Goal: Contribute content: Add original content to the website for others to see

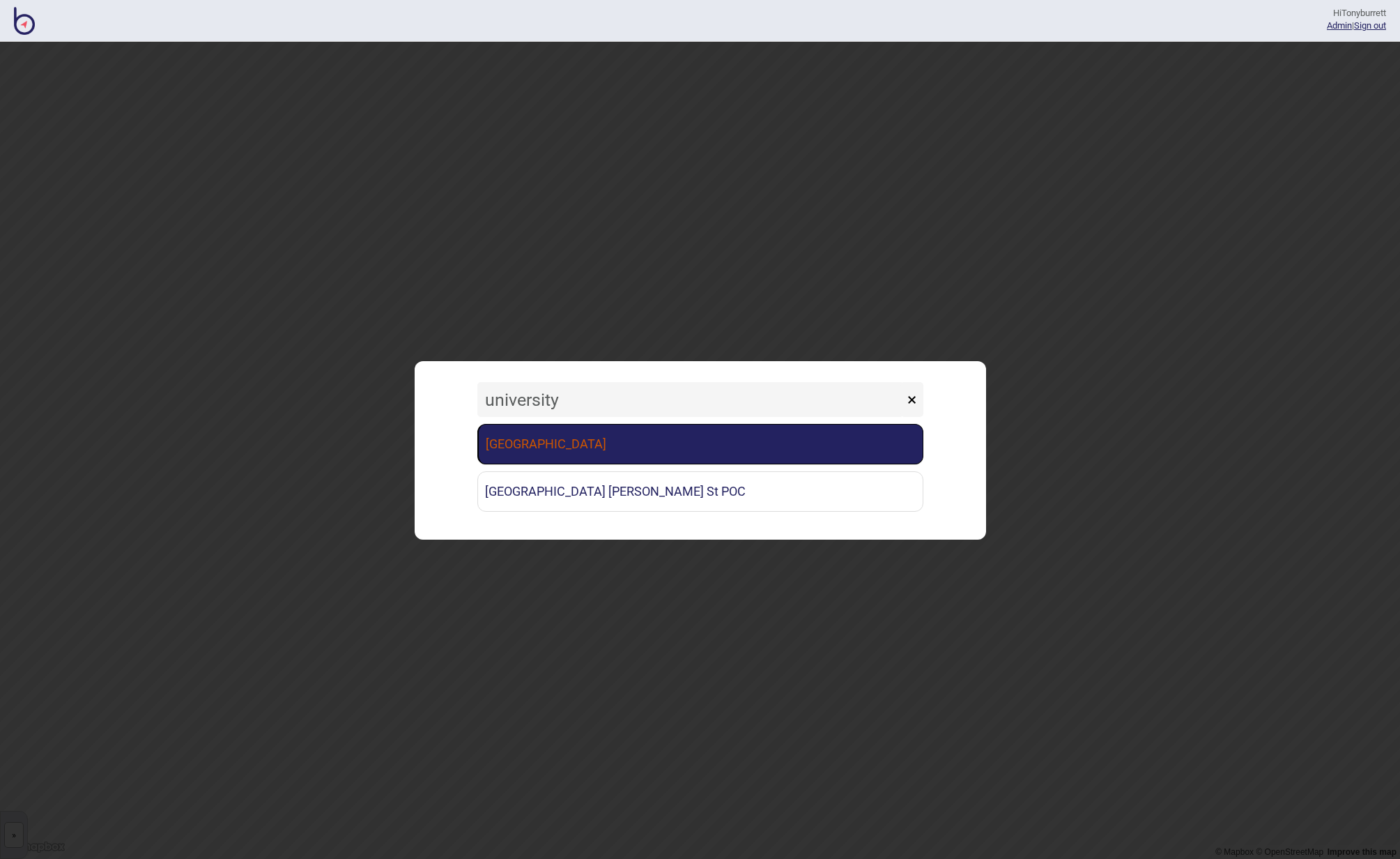
type input "university"
click at [546, 455] on link "[GEOGRAPHIC_DATA]" at bounding box center [700, 444] width 446 height 41
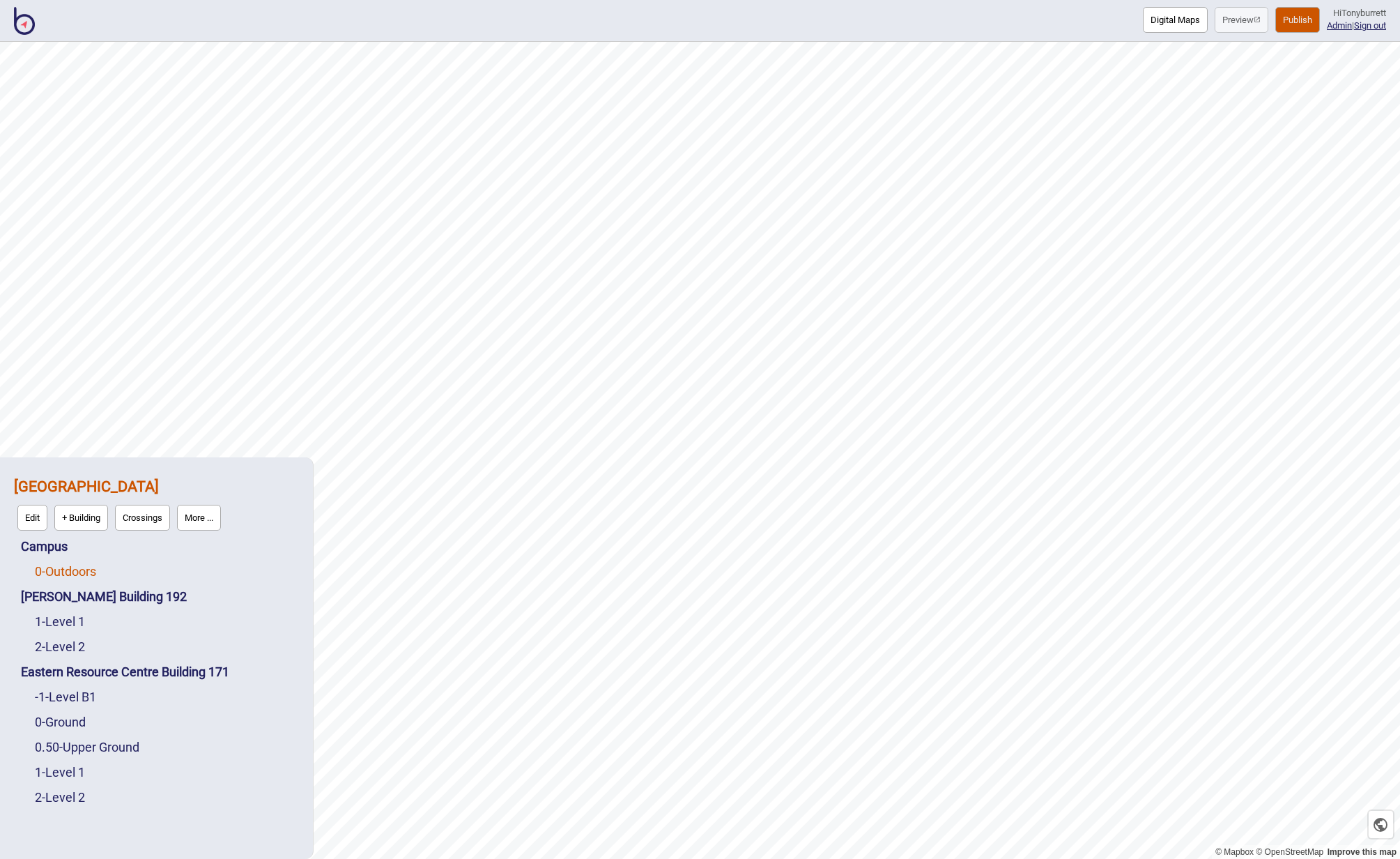
click at [76, 574] on link "0 - Outdoors" at bounding box center [65, 571] width 61 height 15
click at [58, 571] on button "Edit" at bounding box center [53, 567] width 30 height 26
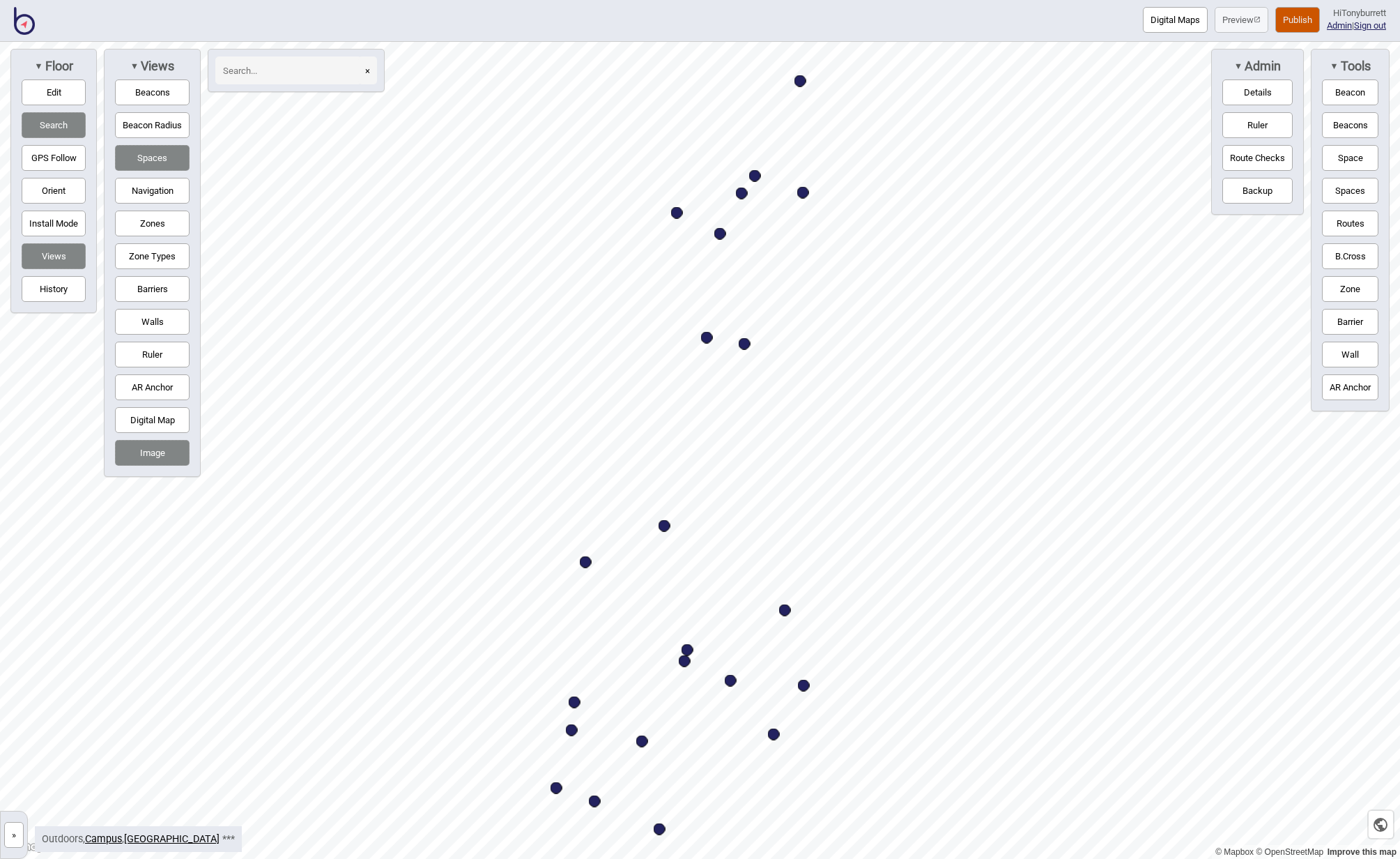
click at [163, 225] on button "Zones" at bounding box center [152, 223] width 74 height 26
click at [156, 194] on button "Navigation" at bounding box center [152, 190] width 74 height 26
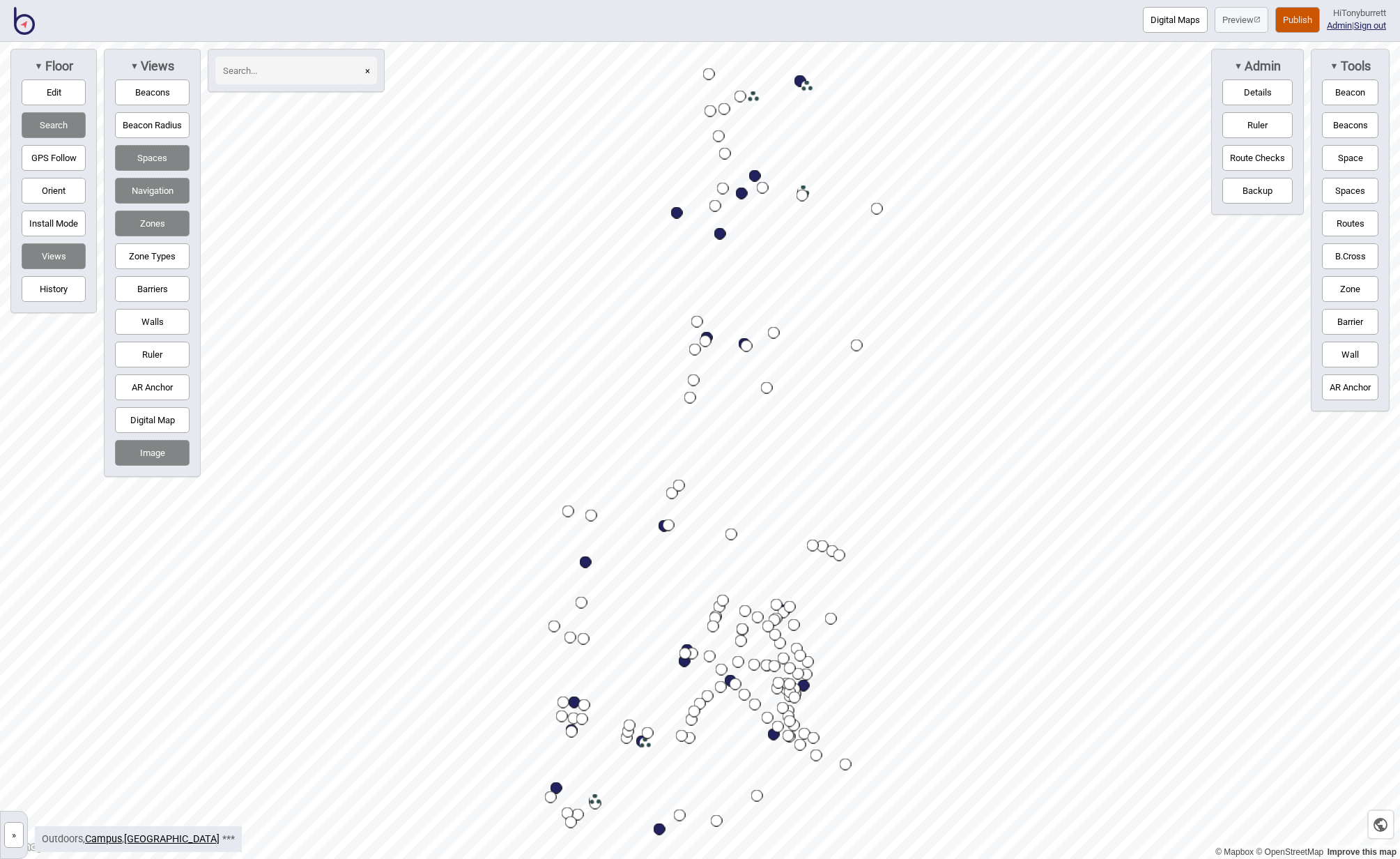
click at [154, 256] on button "Zone Types" at bounding box center [152, 256] width 74 height 26
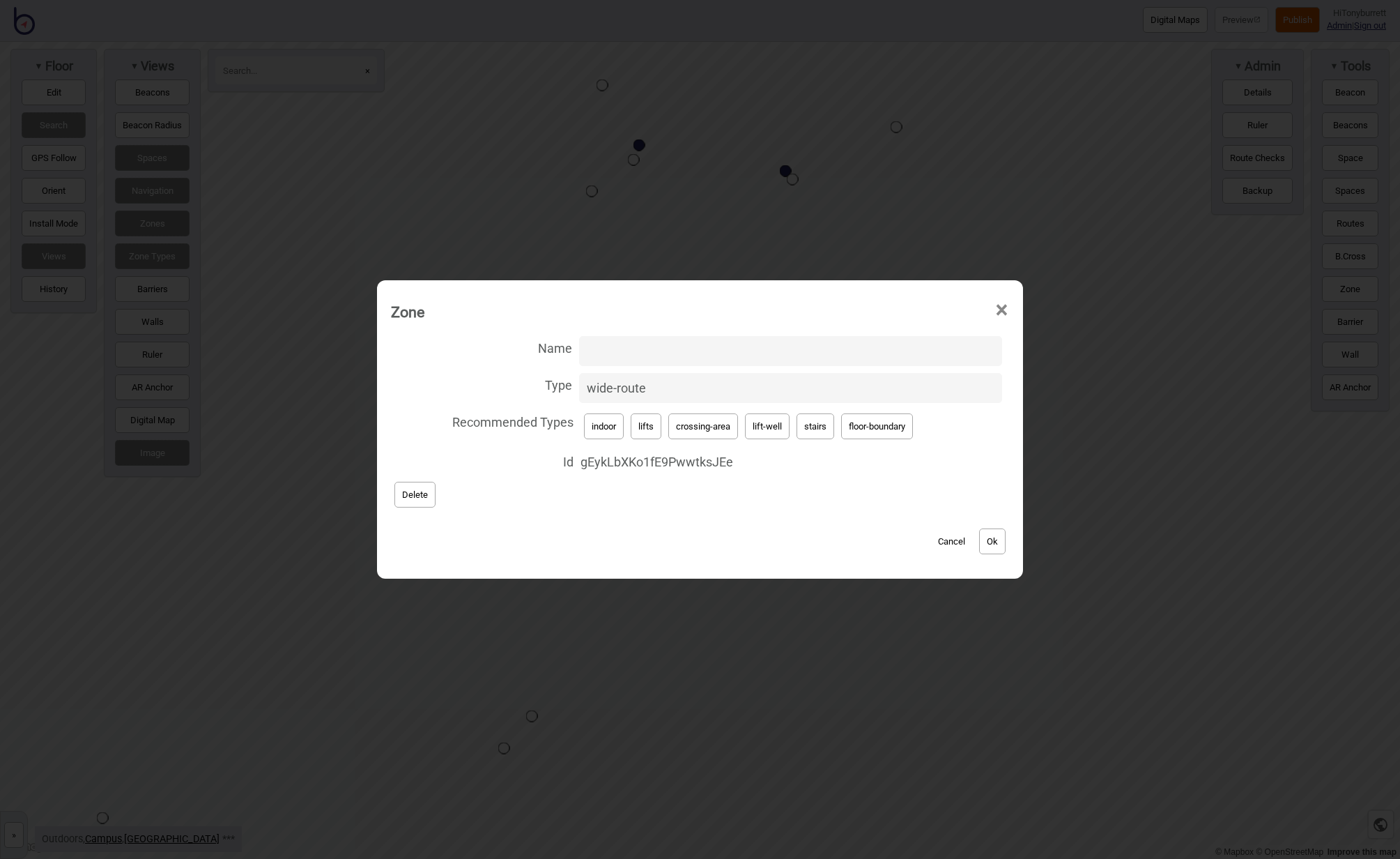
drag, startPoint x: 657, startPoint y: 387, endPoint x: 546, endPoint y: 381, distance: 111.2
click at [546, 381] on label "Type wide-route" at bounding box center [700, 387] width 618 height 37
click at [579, 381] on input "wide-route" at bounding box center [791, 388] width 423 height 30
click at [960, 540] on button "Cancel" at bounding box center [952, 541] width 41 height 26
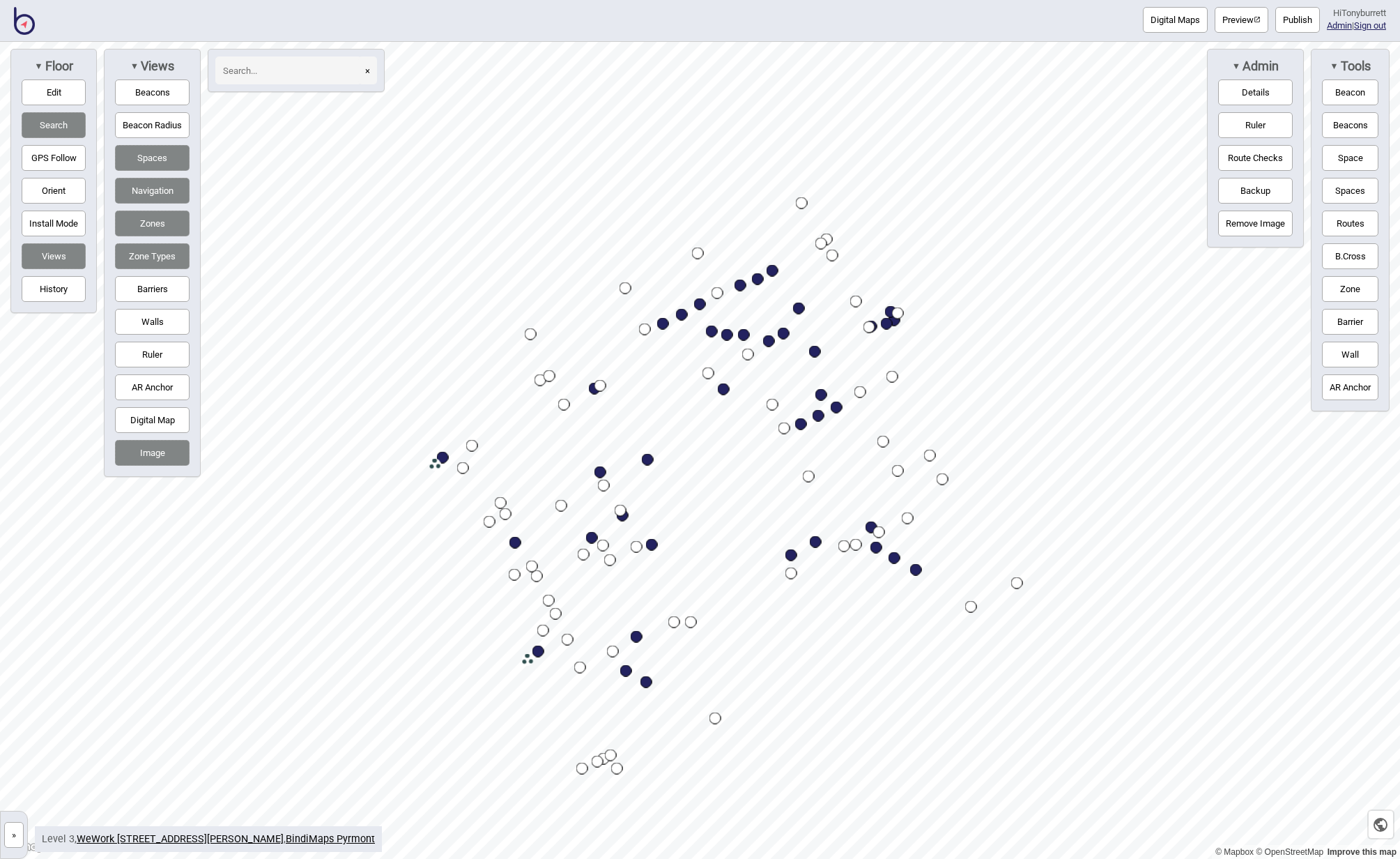
click at [16, 830] on button "»" at bounding box center [13, 834] width 20 height 26
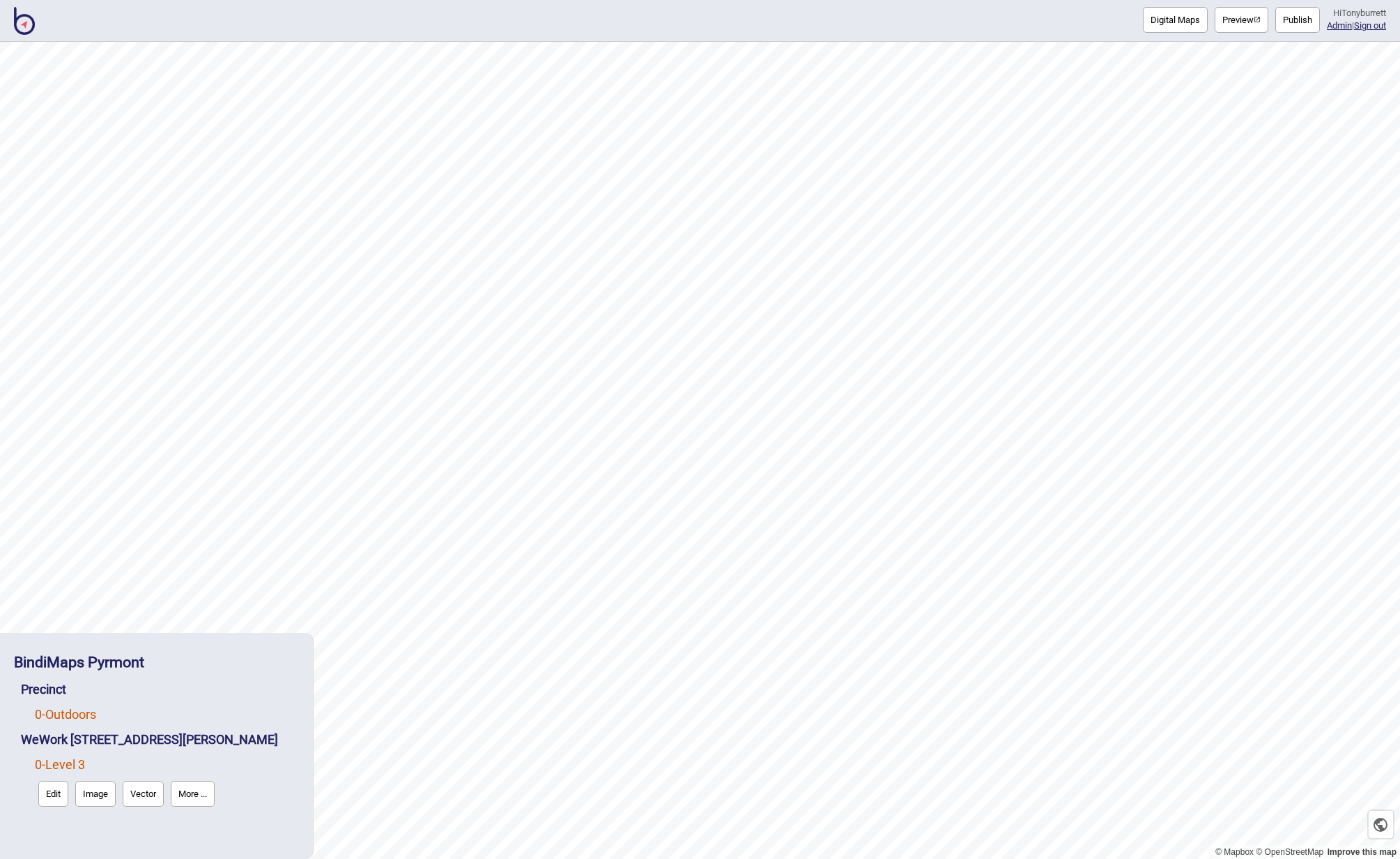
click at [83, 717] on link "0 - Outdoors" at bounding box center [65, 714] width 61 height 15
click at [54, 735] on button "Edit" at bounding box center [53, 743] width 30 height 26
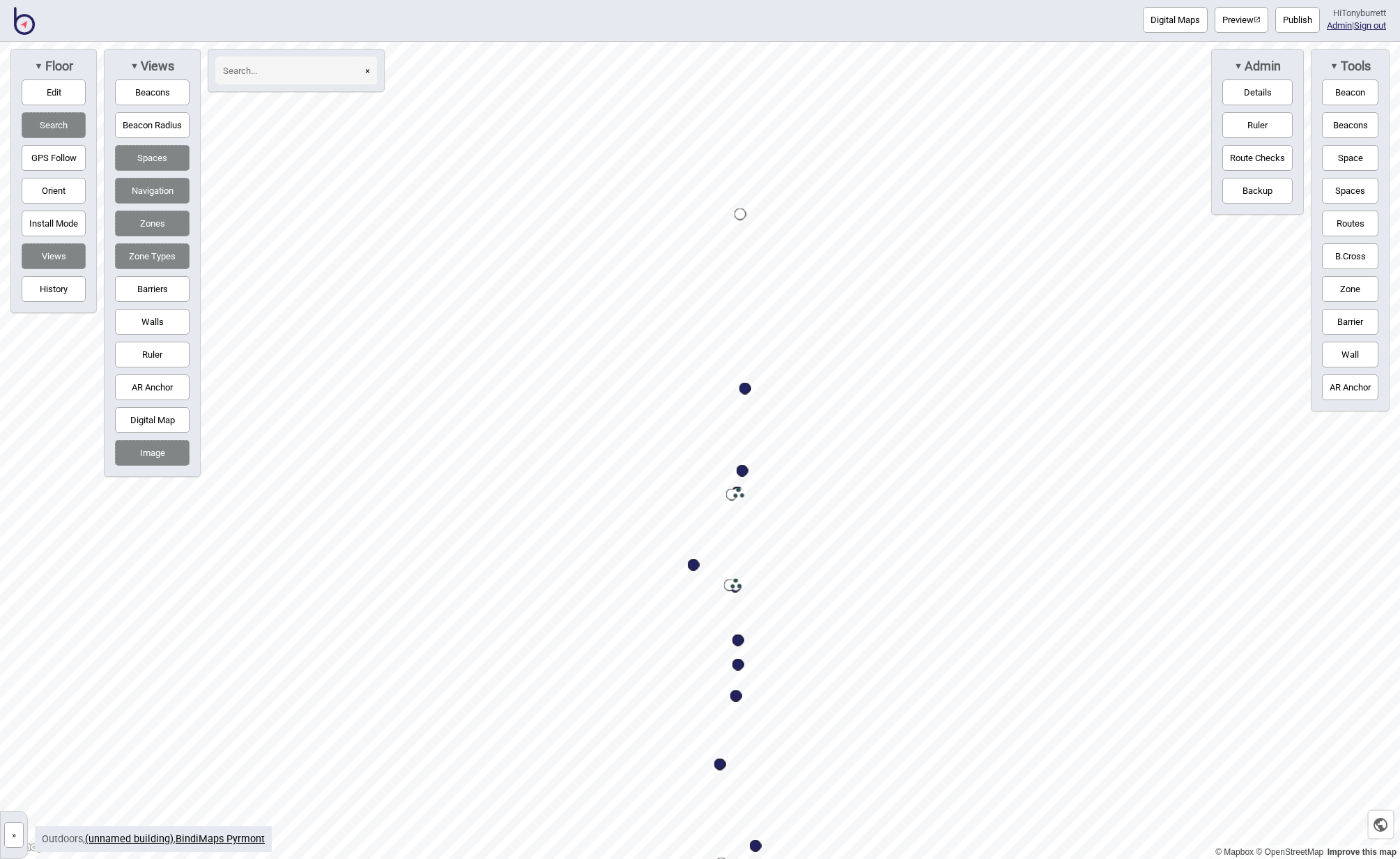
click at [1350, 276] on button "Zone" at bounding box center [1351, 288] width 56 height 26
click at [775, 413] on div "Map marker" at bounding box center [775, 410] width 21 height 21
drag, startPoint x: 70, startPoint y: 89, endPoint x: 177, endPoint y: 108, distance: 108.7
click at [71, 89] on button "Edit" at bounding box center [54, 92] width 64 height 26
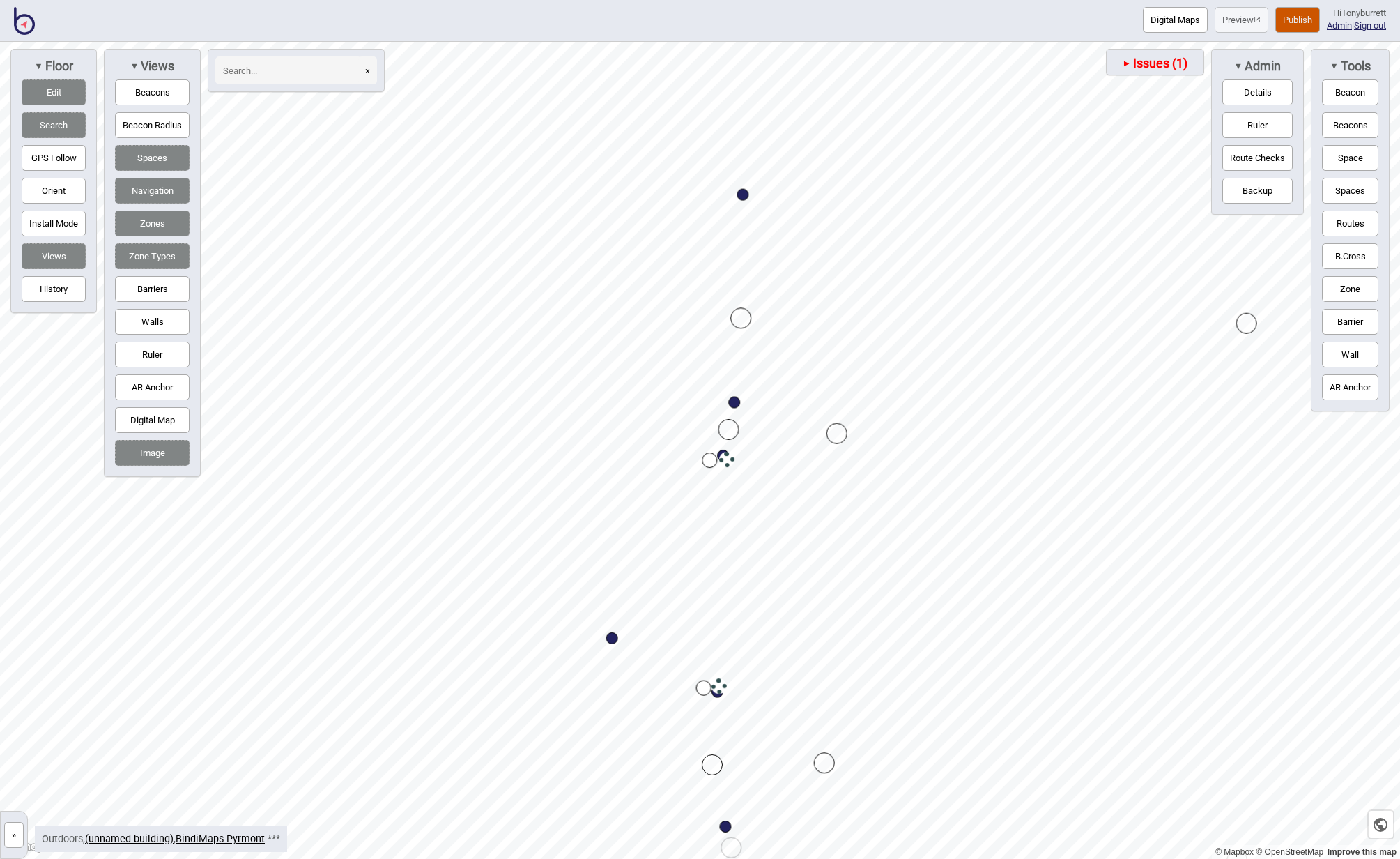
drag, startPoint x: 809, startPoint y: 165, endPoint x: 789, endPoint y: -96, distance: 261.8
click at [789, 0] on html "Digital Maps Preview Publish Hi Tonyburrett Admin | Sign out © Mapbox © OpenStr…" at bounding box center [700, 0] width 1400 height 0
drag, startPoint x: 632, startPoint y: 485, endPoint x: 639, endPoint y: 485, distance: 7.0
click at [1361, 287] on button "Zone" at bounding box center [1351, 288] width 56 height 26
click at [48, 89] on button "Edit" at bounding box center [54, 92] width 64 height 26
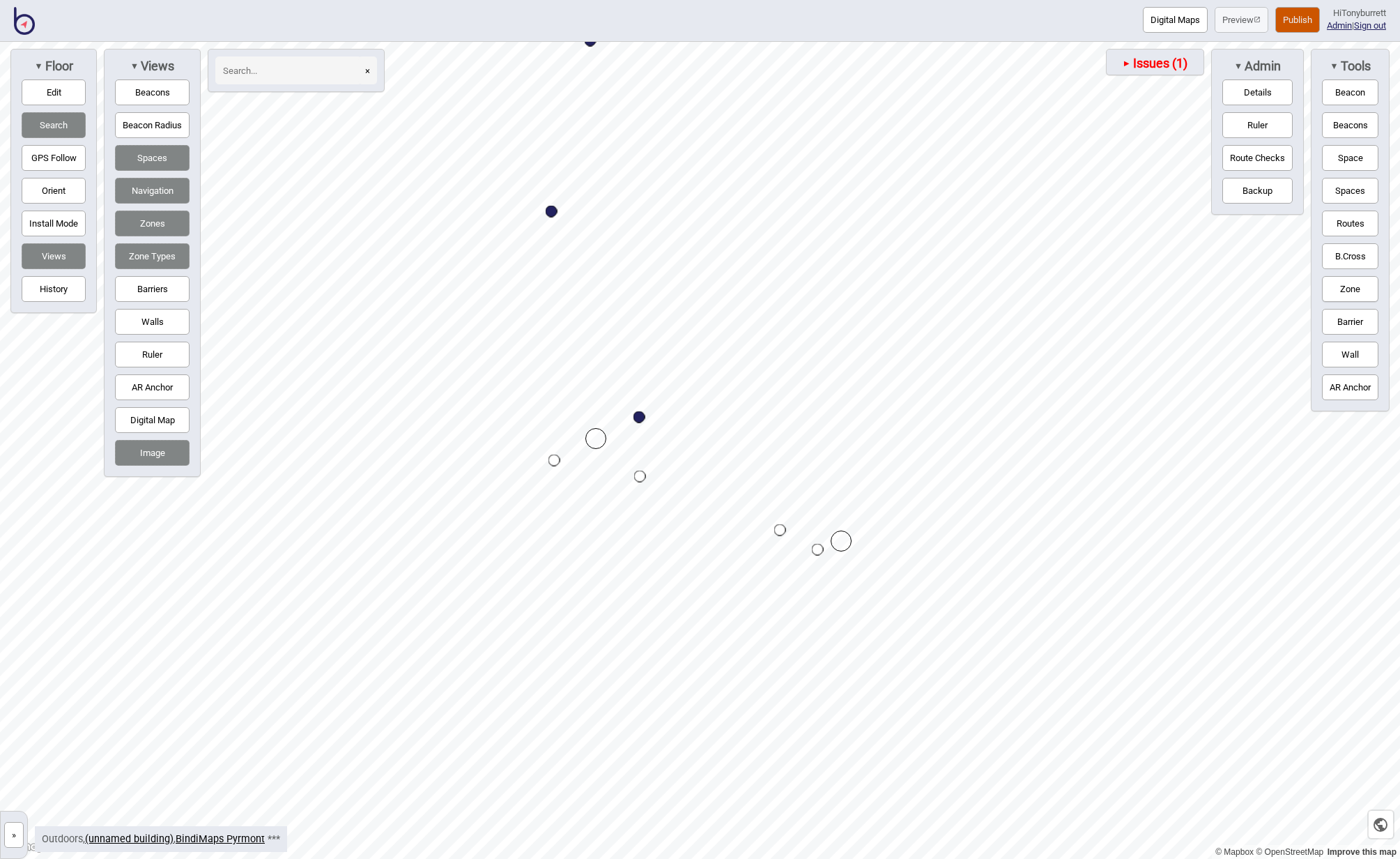
click at [595, 437] on div "Map marker" at bounding box center [596, 438] width 21 height 21
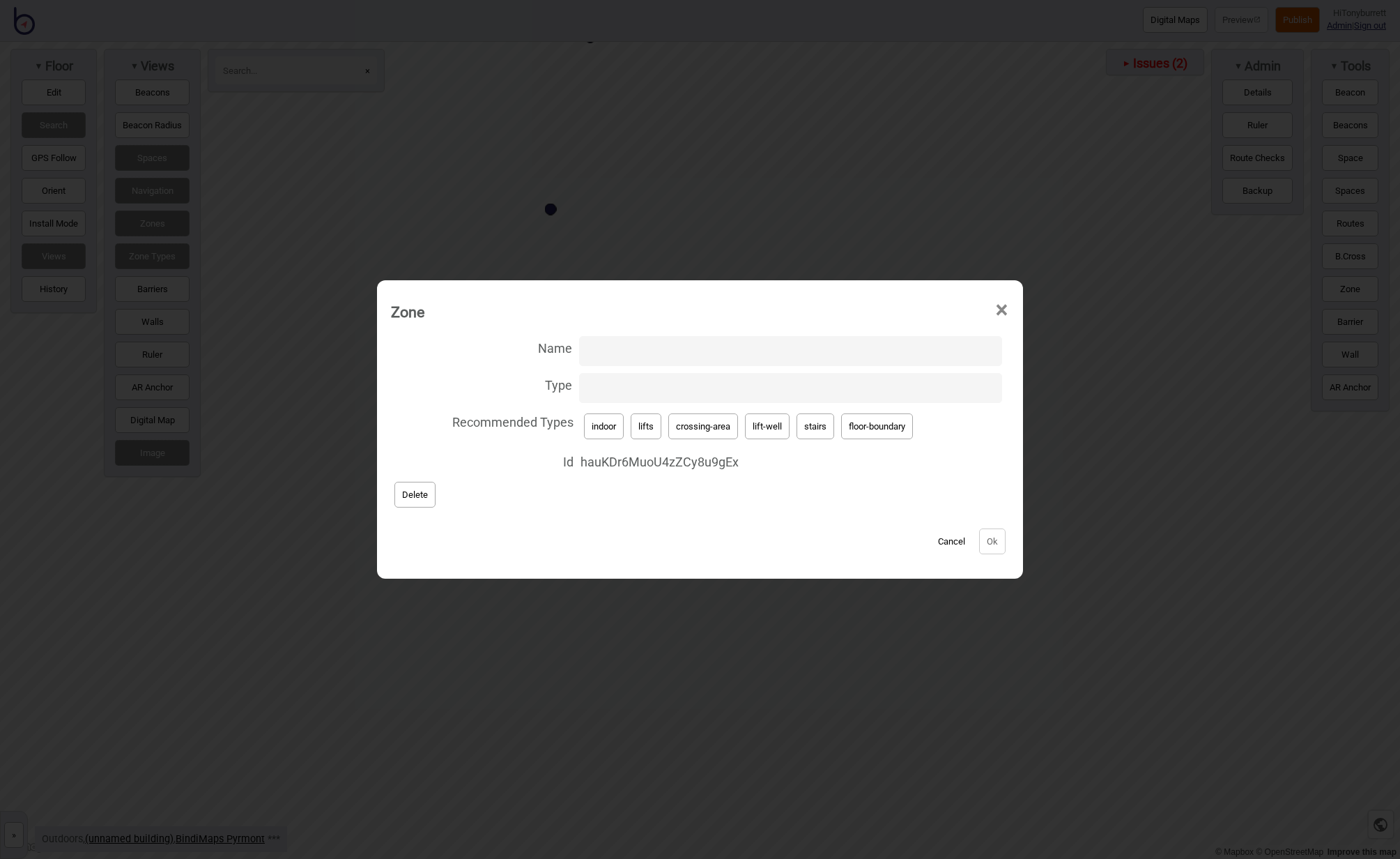
click at [609, 383] on input "Type" at bounding box center [791, 388] width 423 height 30
type input "wide-route"
click at [999, 543] on button "Ok" at bounding box center [992, 541] width 27 height 26
click at [619, 387] on input "Type" at bounding box center [791, 388] width 423 height 30
type input "wide-route"
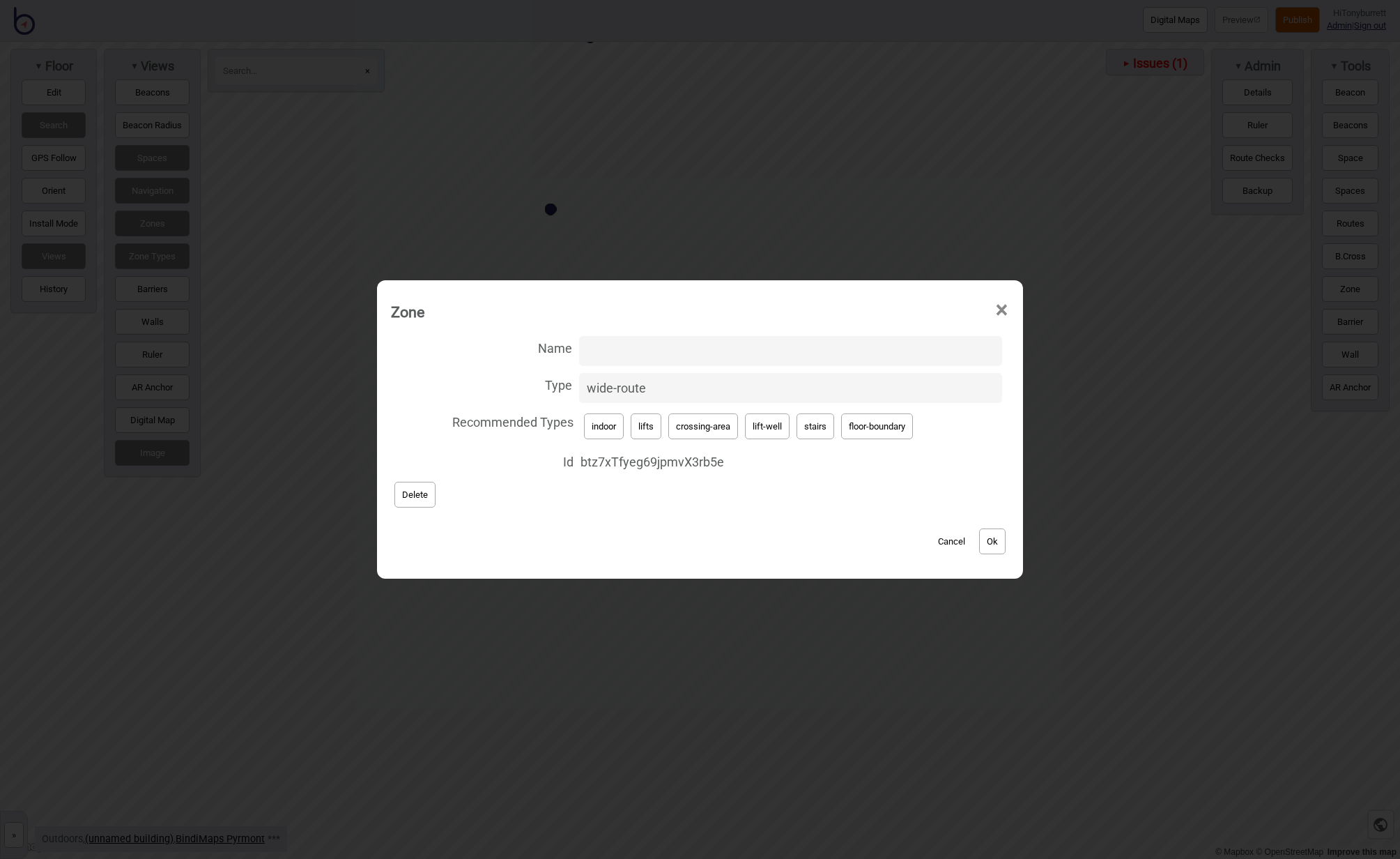
click at [988, 538] on button "Ok" at bounding box center [992, 541] width 27 height 26
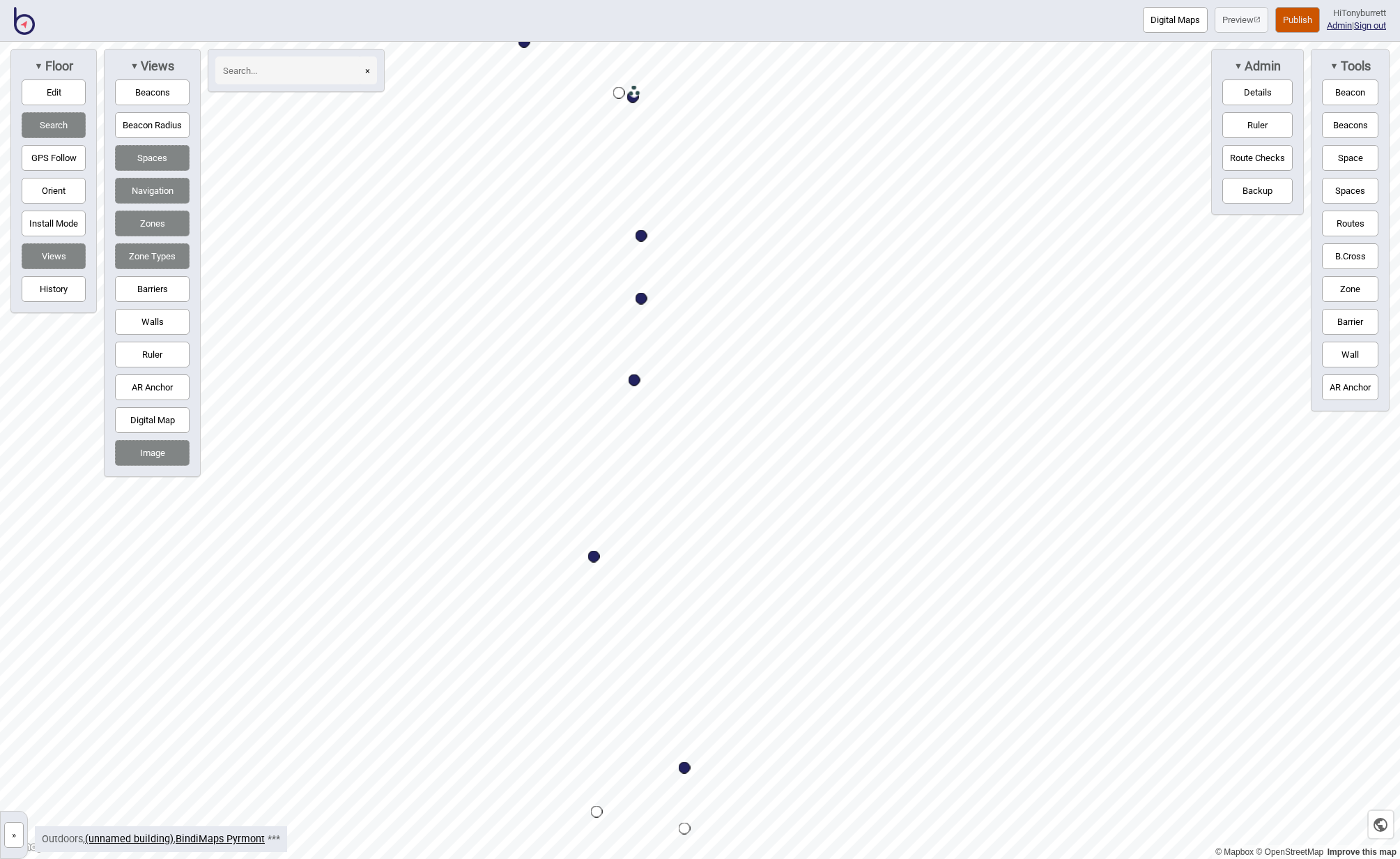
click at [1301, 16] on button "Publish" at bounding box center [1297, 20] width 45 height 26
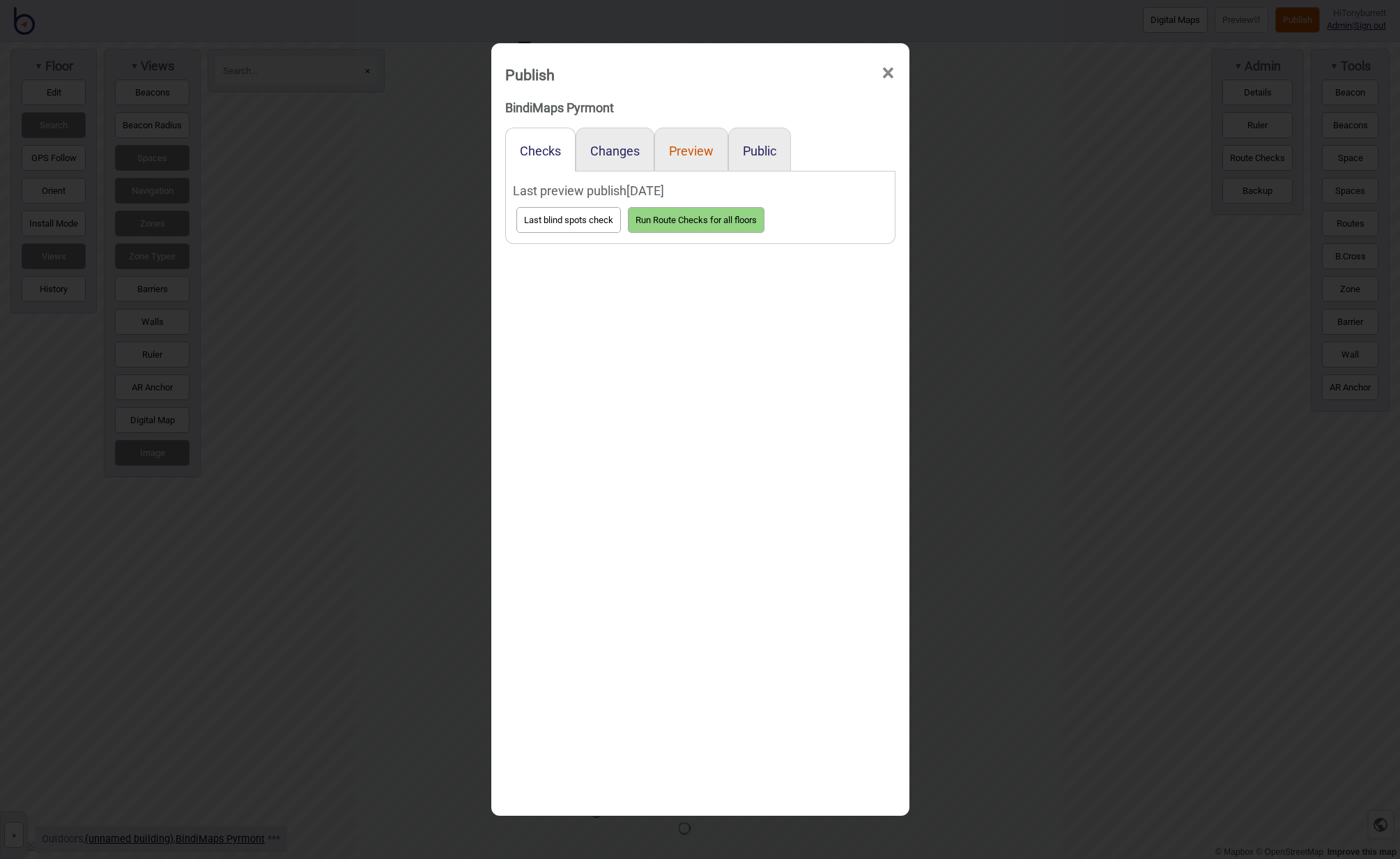
click at [695, 157] on button "Preview" at bounding box center [691, 150] width 45 height 15
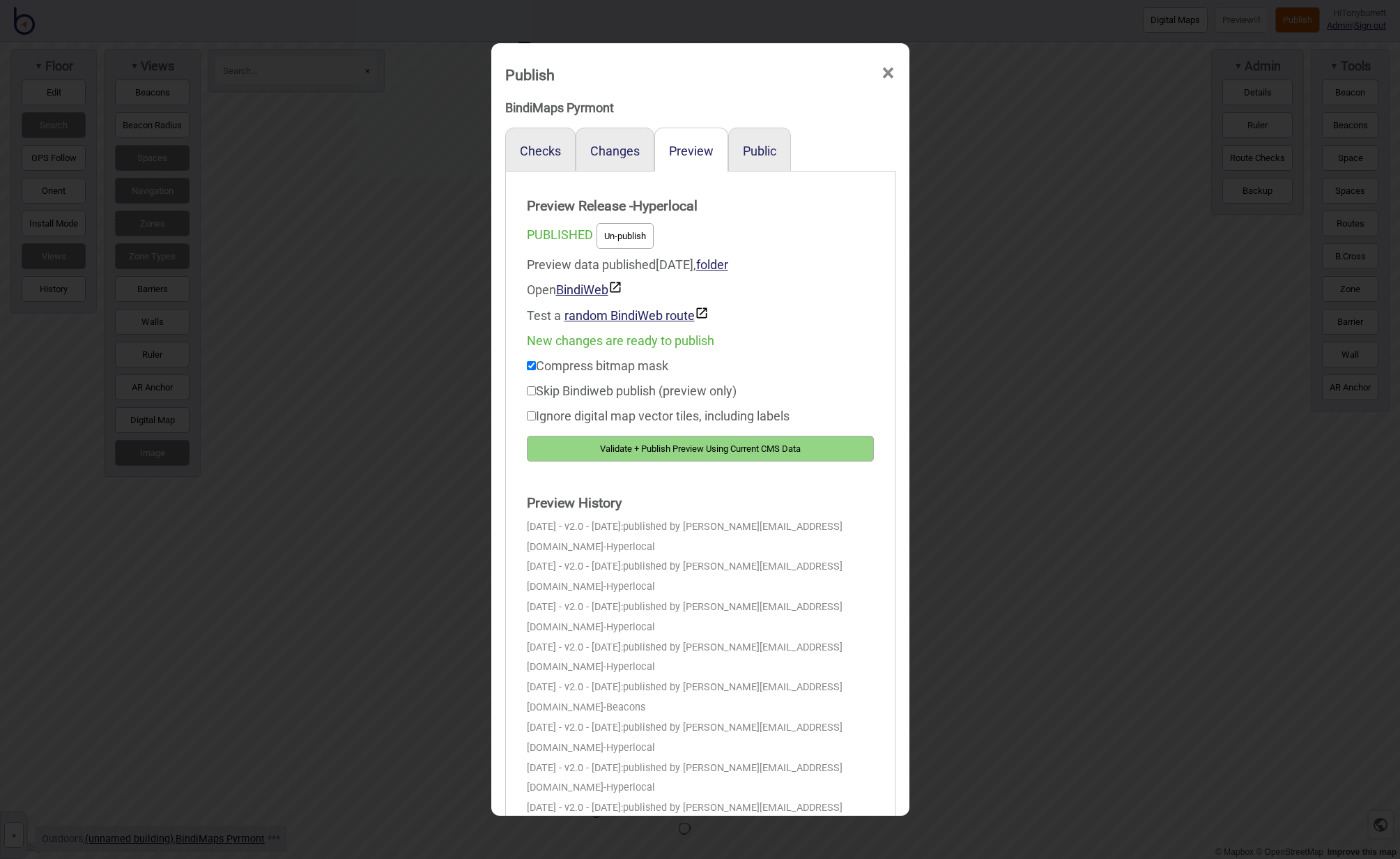
click at [649, 453] on button "Validate + Publish Preview Using Current CMS Data" at bounding box center [700, 448] width 347 height 26
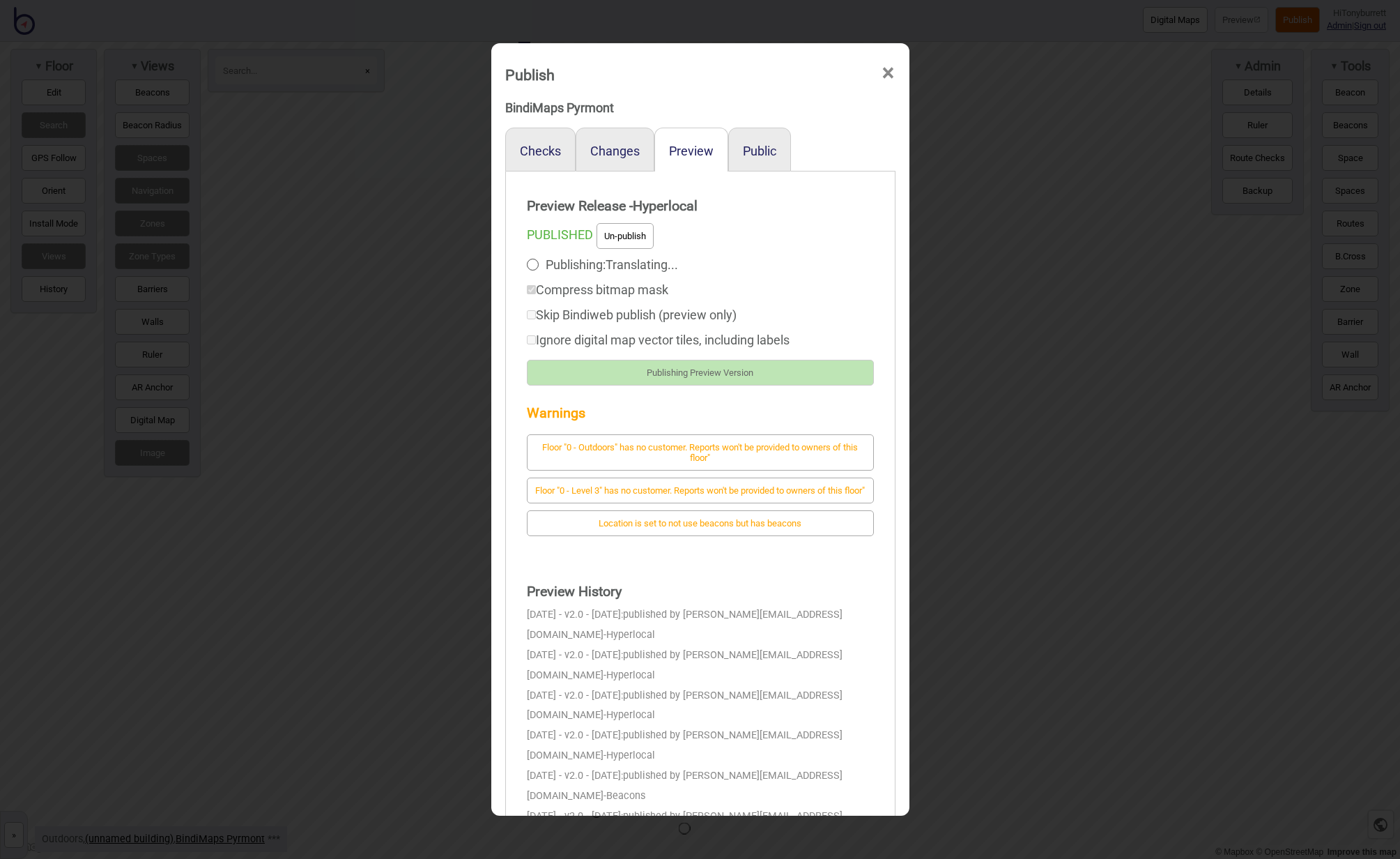
scroll to position [1, 0]
